Goal: Check status: Check status

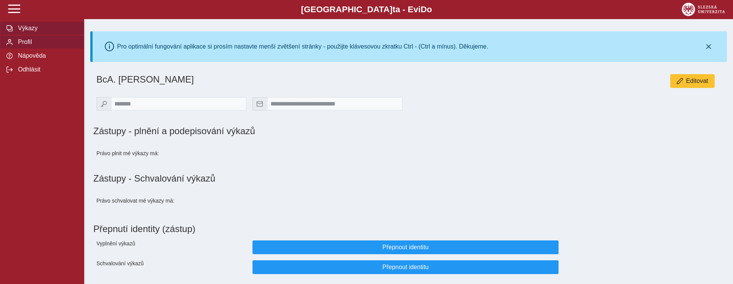
click at [27, 27] on span "Výkazy" at bounding box center [47, 28] width 62 height 7
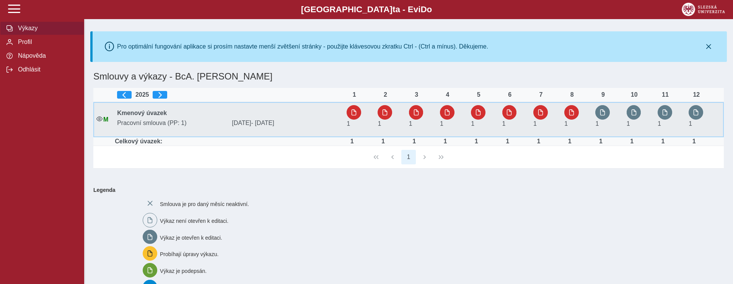
click at [580, 114] on div "1" at bounding box center [574, 119] width 21 height 29
click at [568, 116] on button "button" at bounding box center [571, 112] width 15 height 15
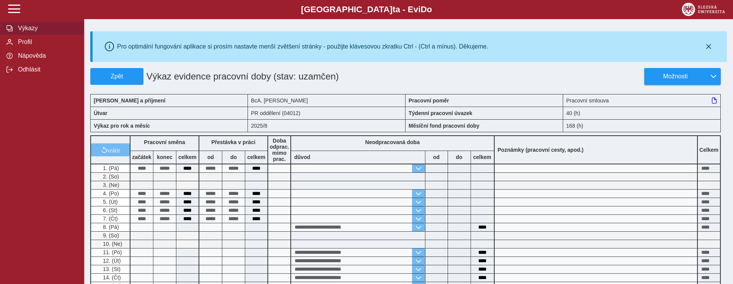
click at [45, 26] on span "Výkazy" at bounding box center [47, 28] width 62 height 7
